Goal: Use online tool/utility: Utilize a website feature to perform a specific function

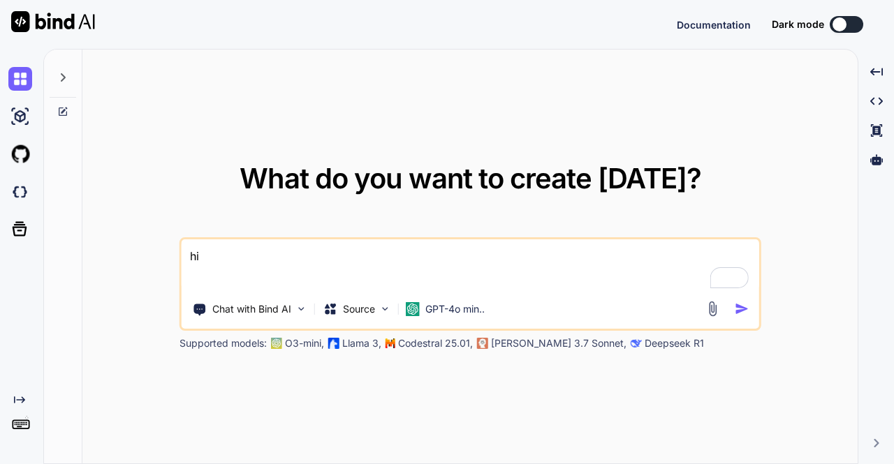
click at [424, 315] on div "GPT-4o min.." at bounding box center [445, 309] width 79 height 14
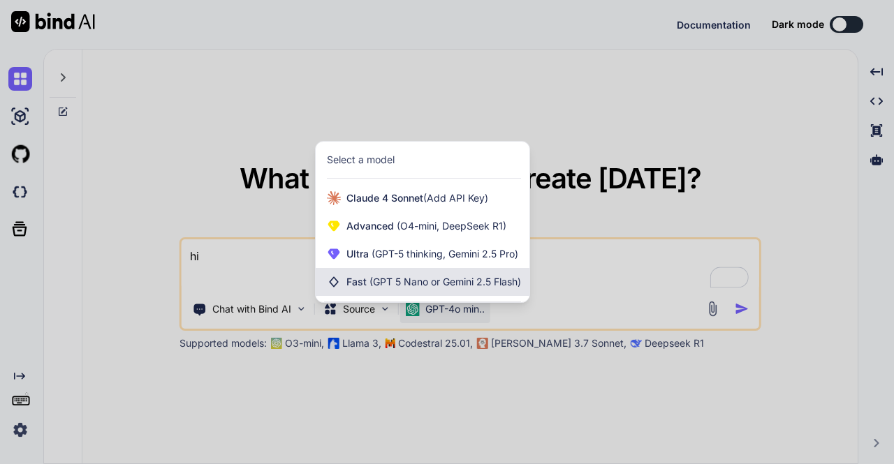
click at [398, 274] on div "Fast (GPT 5 Nano or Gemini 2.5 Flash)" at bounding box center [423, 282] width 214 height 28
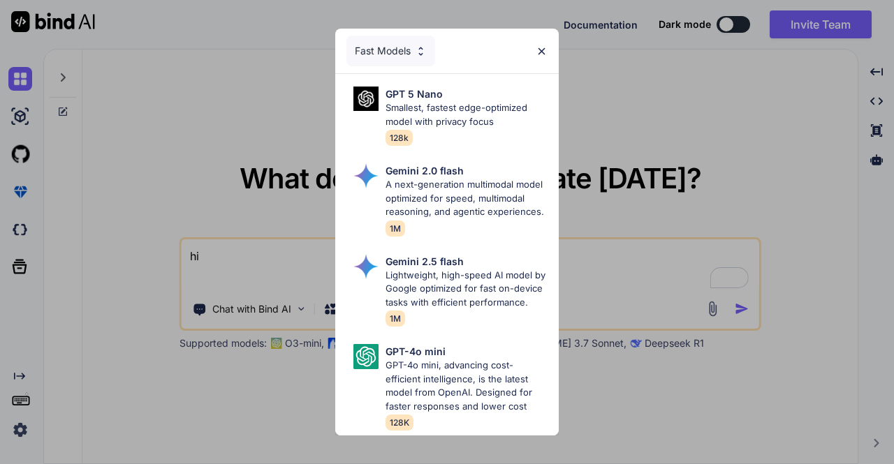
click at [417, 45] on img at bounding box center [421, 51] width 12 height 12
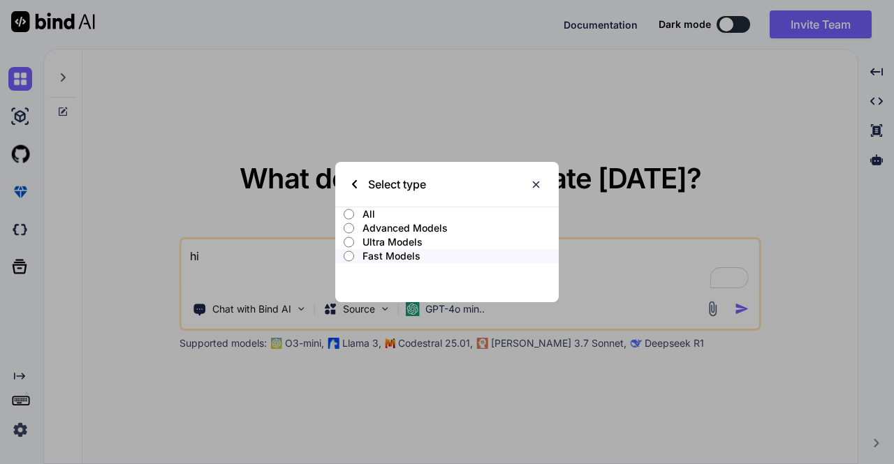
type textarea "x"
click at [392, 258] on p "Fast Models" at bounding box center [460, 256] width 196 height 14
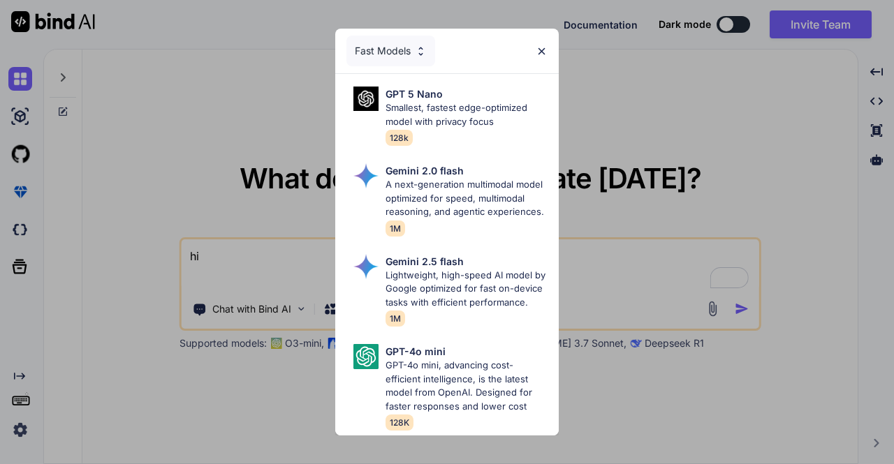
click at [543, 45] on img at bounding box center [541, 51] width 12 height 12
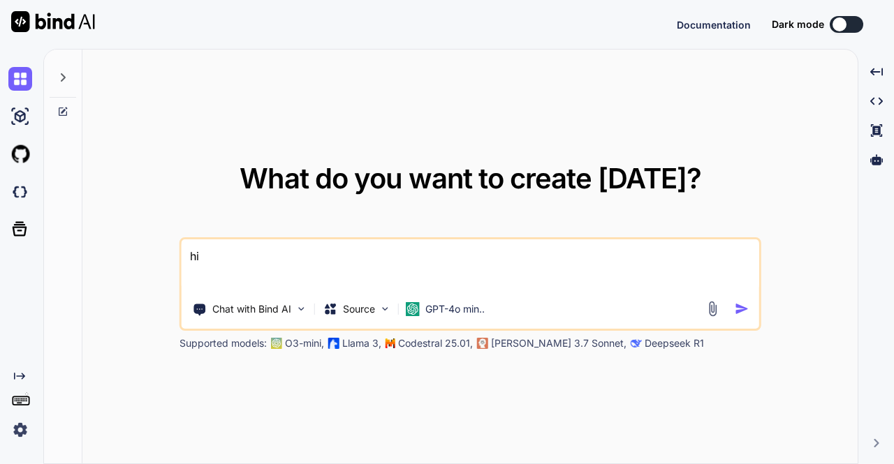
type textarea "x"
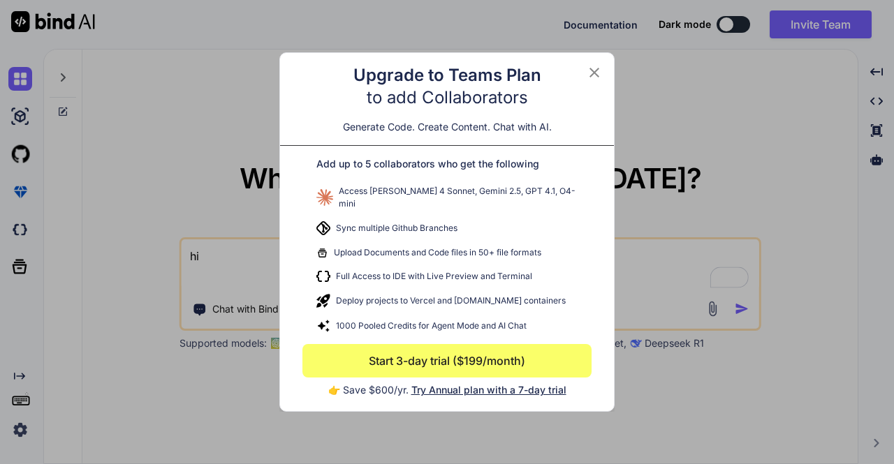
type textarea "x"
click at [216, 142] on div "Upgrade to Teams Plan to add Collaborators Generate Code. Create Content. Chat …" at bounding box center [447, 232] width 894 height 464
